Goal: Task Accomplishment & Management: Manage account settings

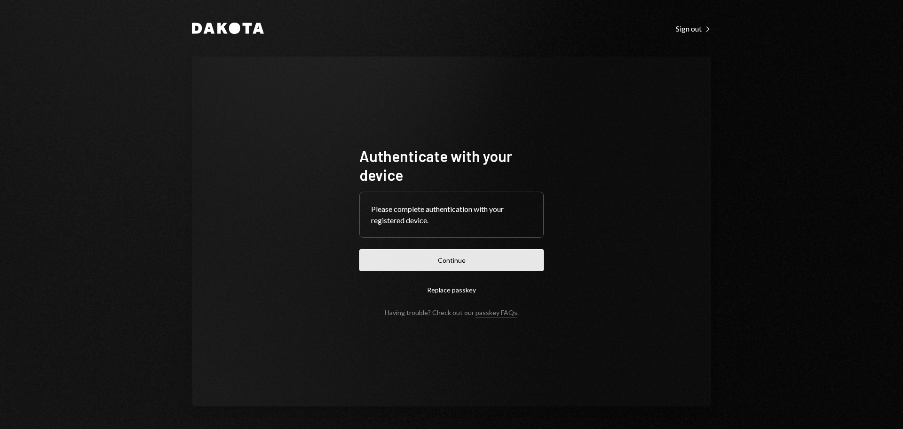
click at [470, 254] on button "Continue" at bounding box center [451, 260] width 184 height 22
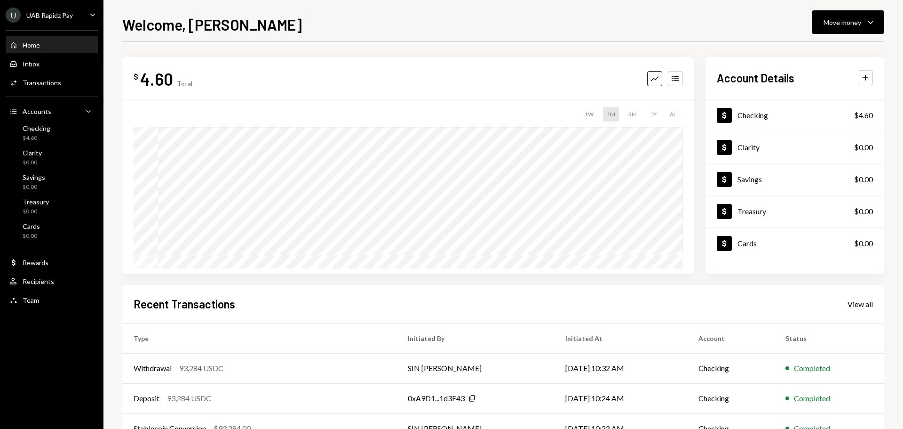
click at [86, 10] on div "U UAB Rapidz Pay Caret Down" at bounding box center [52, 15] width 104 height 15
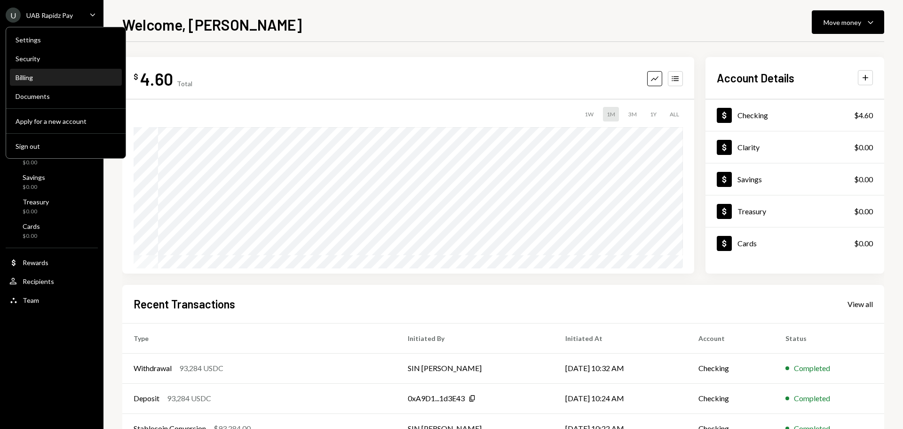
click at [34, 82] on div "Billing" at bounding box center [66, 78] width 101 height 16
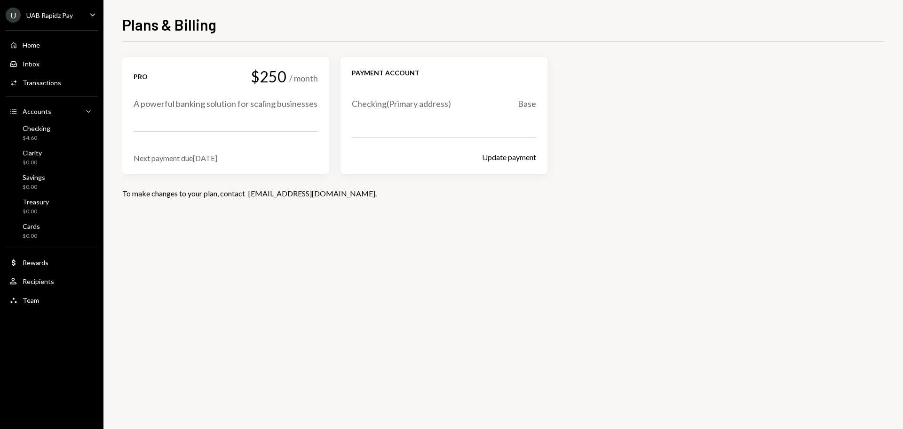
click at [132, 279] on div "Pro $250 / month A powerful banking solution for scaling businesses Next paymen…" at bounding box center [503, 235] width 762 height 387
click at [40, 129] on div "Checking" at bounding box center [37, 128] width 28 height 8
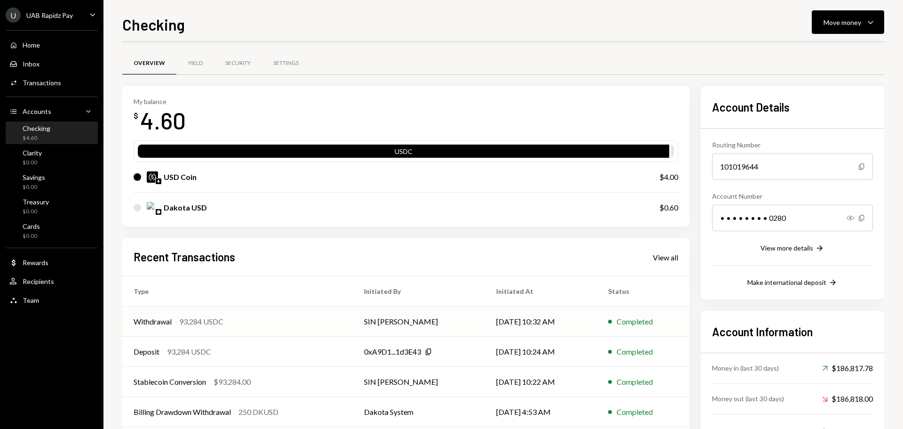
scroll to position [47, 0]
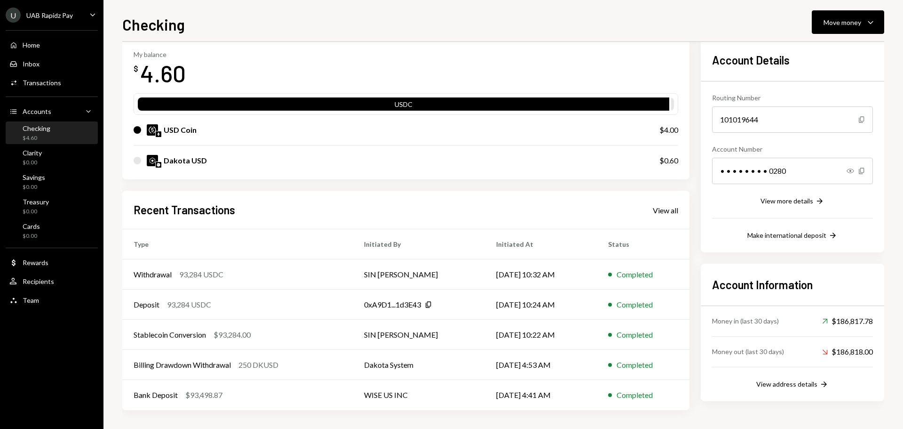
click at [666, 205] on link "View all" at bounding box center [665, 210] width 25 height 10
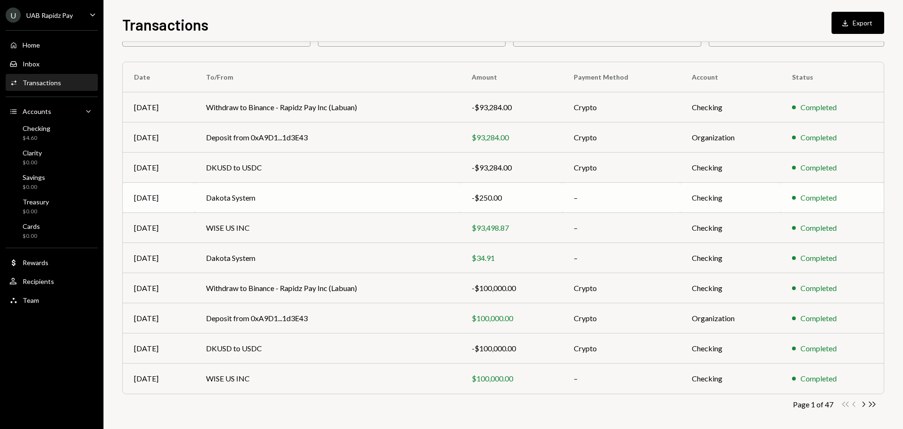
scroll to position [63, 0]
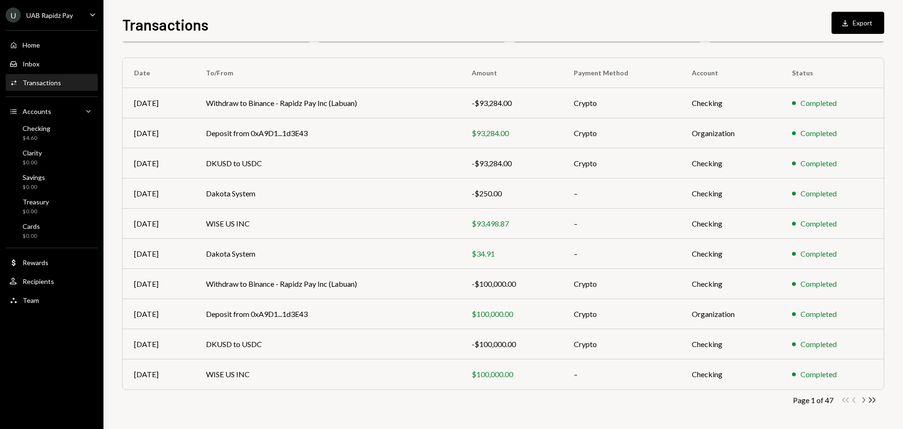
click at [864, 398] on icon "button" at bounding box center [864, 399] width 3 height 5
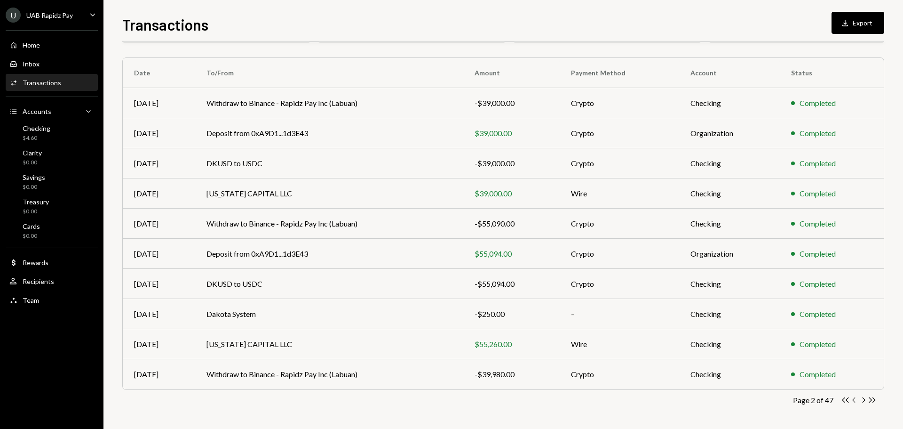
click at [856, 397] on icon "Chevron Left" at bounding box center [854, 399] width 9 height 9
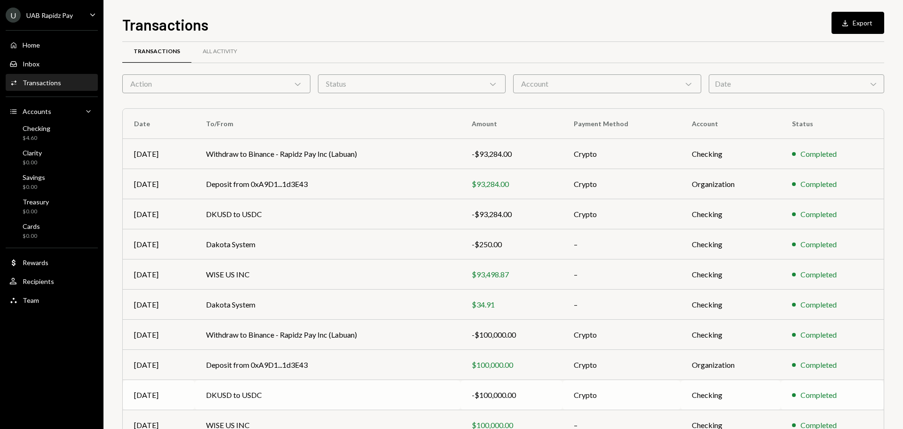
scroll to position [0, 0]
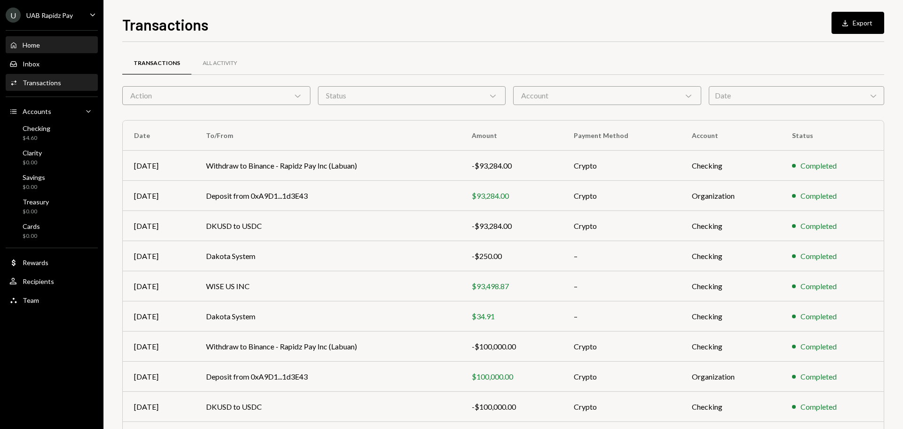
click at [51, 48] on div "Home Home" at bounding box center [51, 45] width 85 height 8
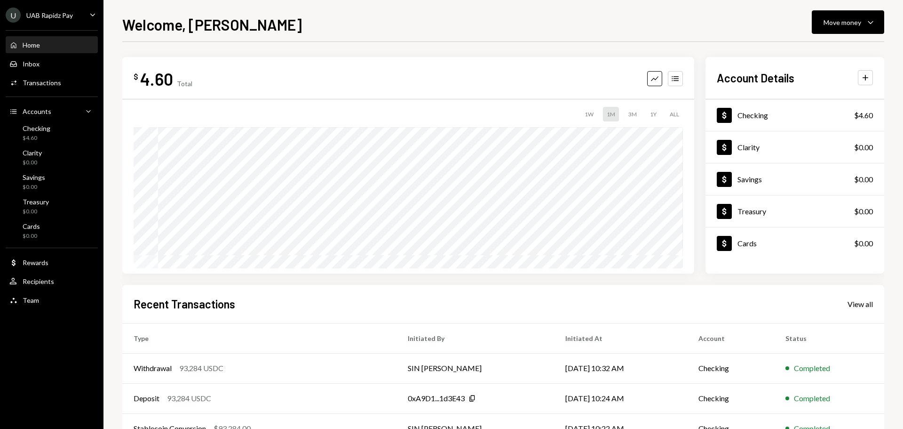
click at [89, 8] on div "U UAB Rapidz Pay Caret Down" at bounding box center [52, 15] width 104 height 15
click at [39, 232] on div "$0.00" at bounding box center [31, 236] width 17 height 8
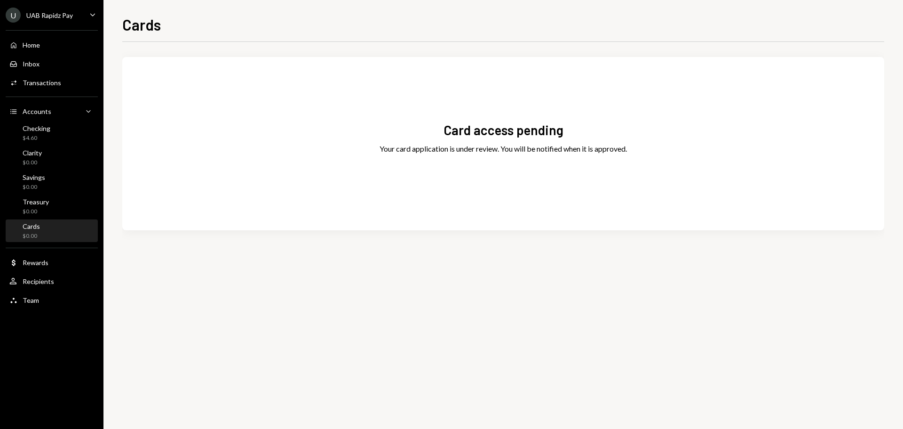
click at [53, 25] on div "Home Home Inbox Inbox Activities Transactions Accounts Accounts Caret Down Chec…" at bounding box center [52, 167] width 104 height 286
click at [59, 16] on div "UAB Rapidz Pay" at bounding box center [49, 15] width 47 height 8
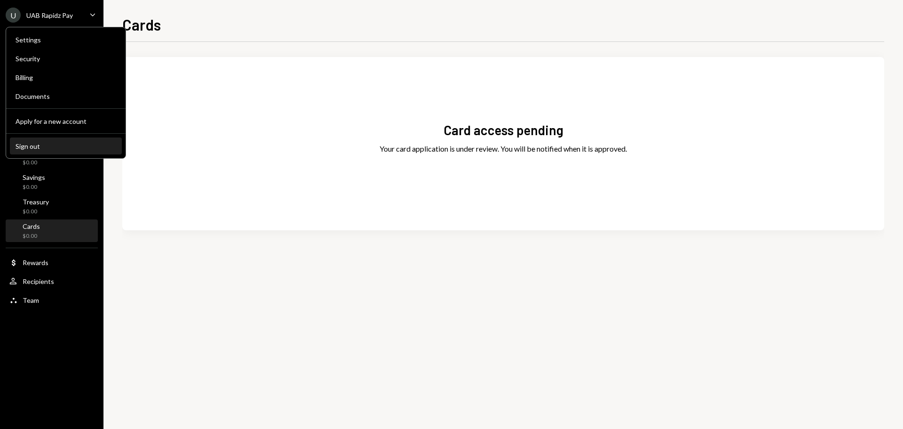
click at [15, 144] on button "Sign out" at bounding box center [66, 146] width 112 height 17
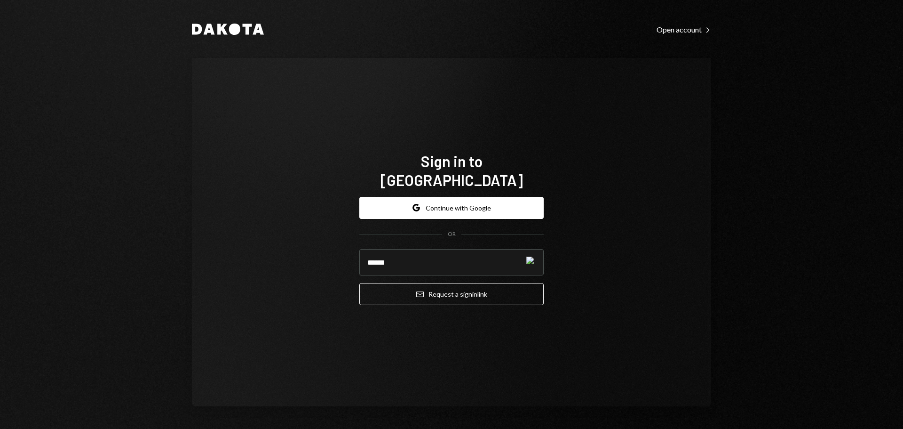
type input "**********"
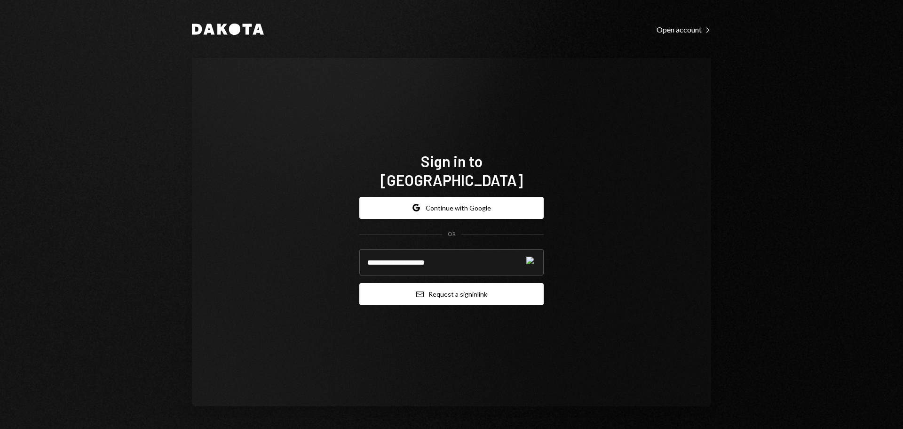
click at [450, 283] on button "Email Request a sign in link" at bounding box center [451, 294] width 184 height 22
